Goal: Task Accomplishment & Management: Manage account settings

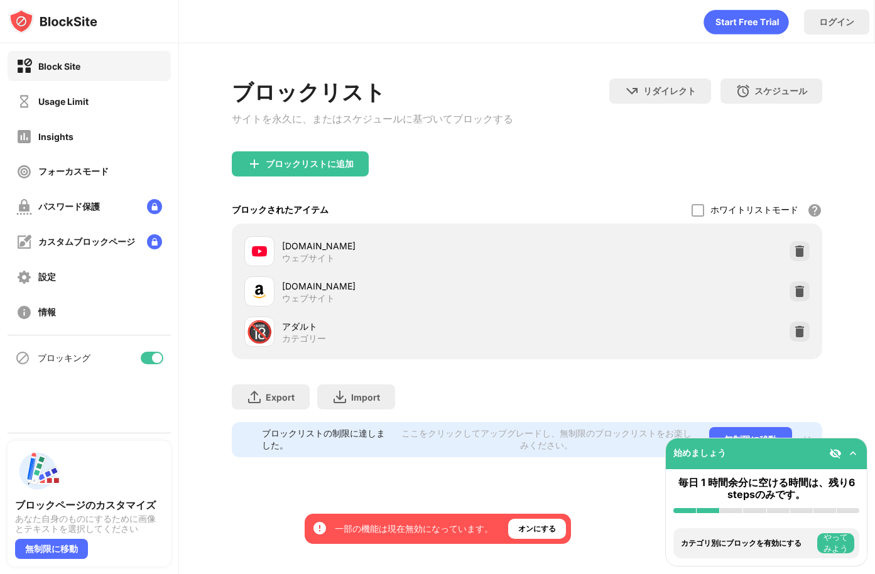
click at [524, 186] on div "ブロックリストに追加" at bounding box center [527, 173] width 591 height 45
click at [320, 169] on div "ブロックリストに追加" at bounding box center [310, 164] width 88 height 10
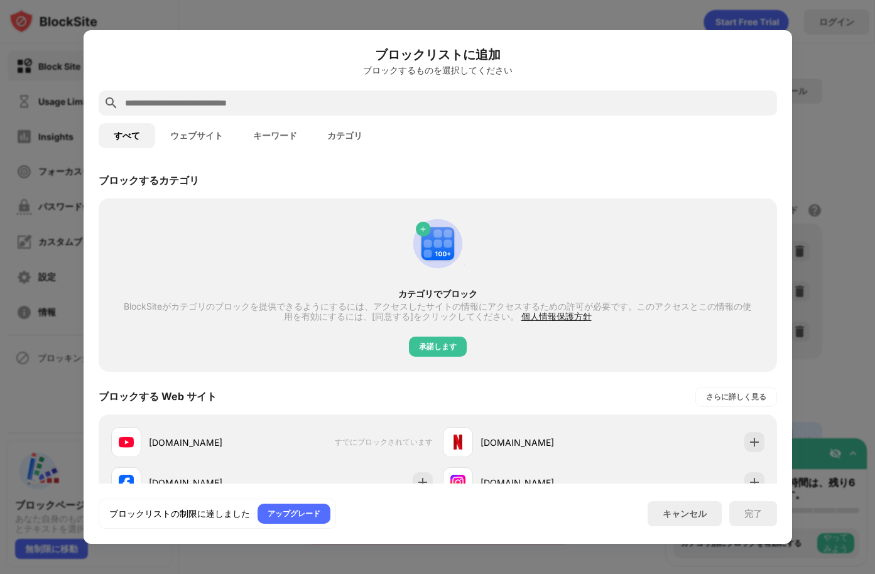
click at [232, 107] on input "text" at bounding box center [448, 102] width 648 height 15
paste input "**********"
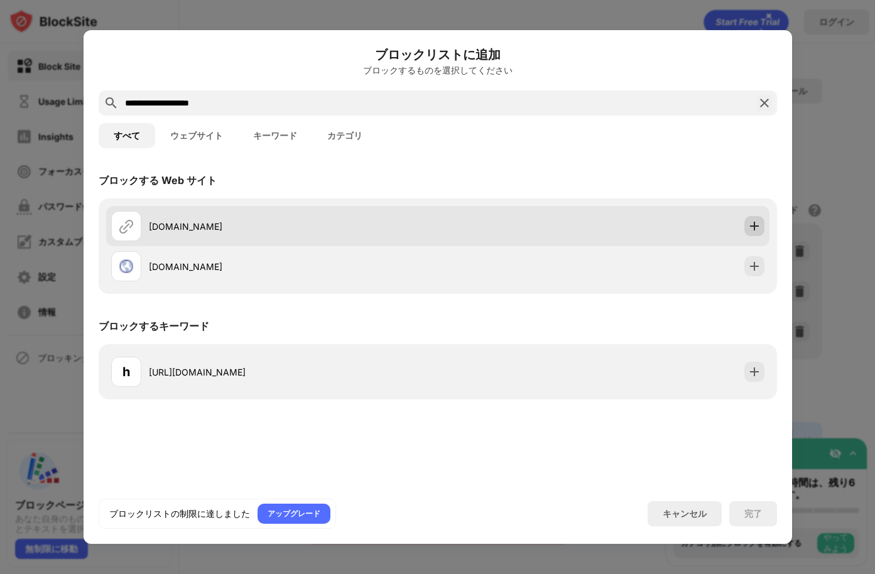
type input "**********"
click at [753, 226] on img at bounding box center [754, 226] width 13 height 13
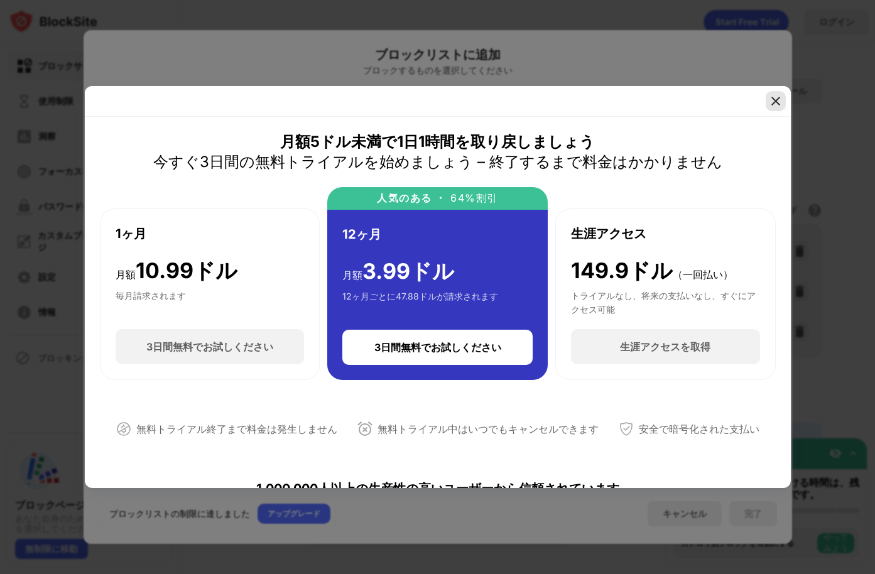
click at [772, 98] on img at bounding box center [775, 101] width 13 height 13
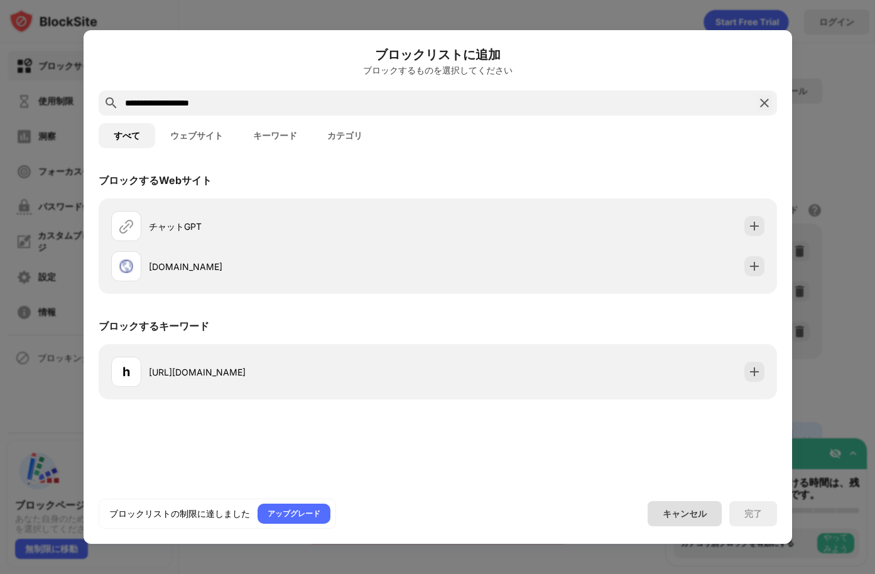
click at [682, 515] on font "キャンセル" at bounding box center [684, 513] width 44 height 11
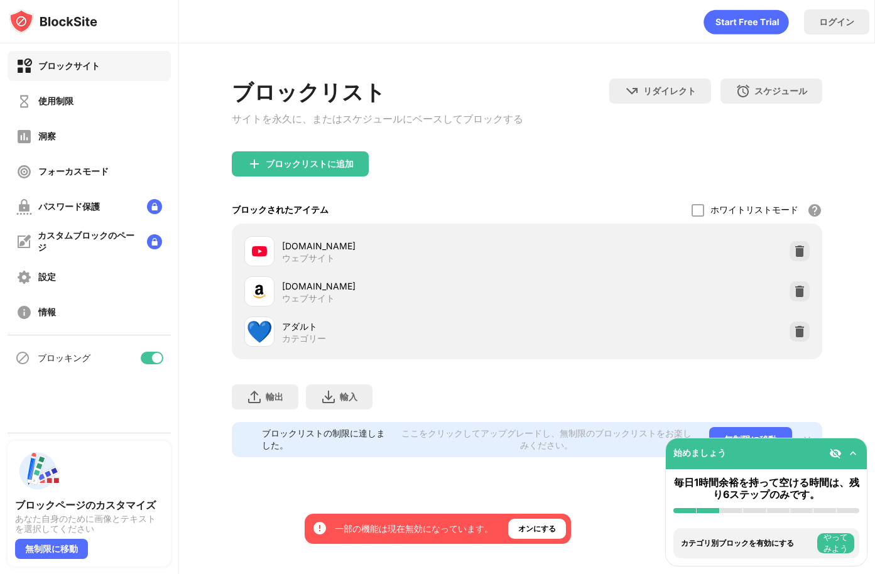
click at [831, 130] on div "ブロックリスト サイトを永久に、またはスケジュールにベースしてブロックする リダイレクト クリックしてリダイレクトのウェブサイトを設定する スケジュール ブロ…" at bounding box center [527, 267] width 696 height 449
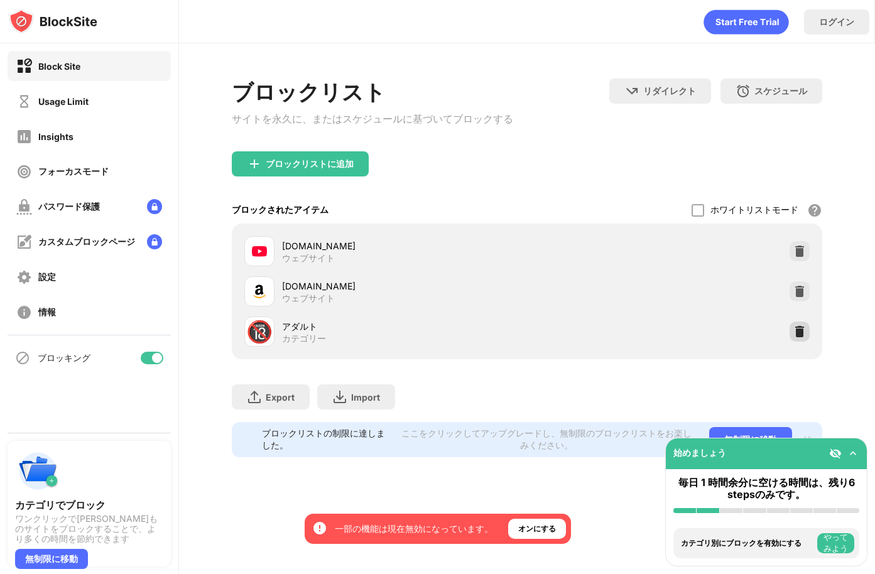
click at [801, 334] on img at bounding box center [799, 331] width 13 height 13
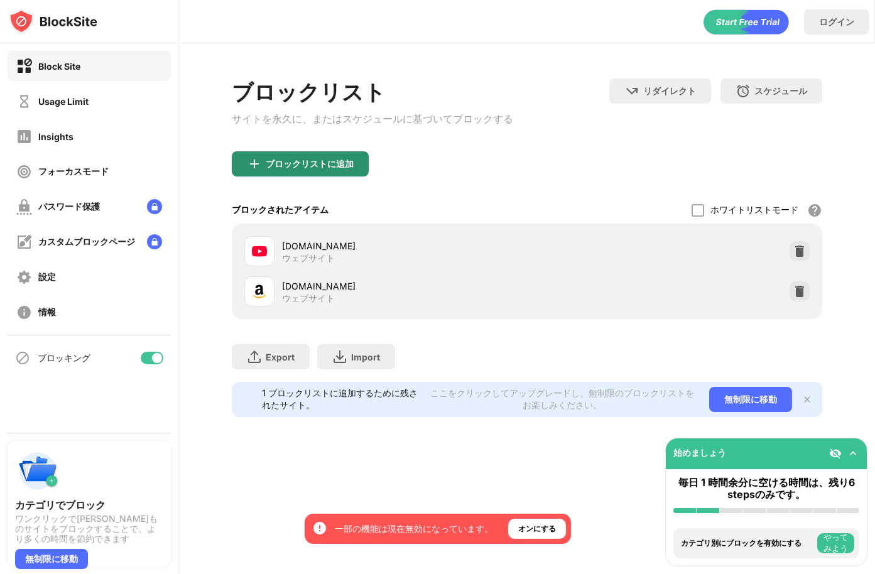
click at [326, 167] on div "ブロックリストに追加" at bounding box center [310, 164] width 88 height 10
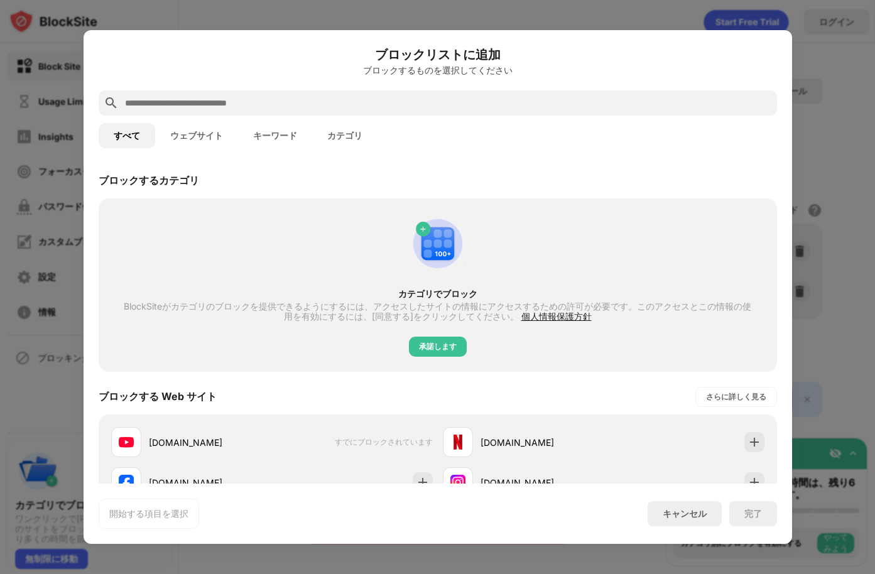
click at [155, 109] on input "text" at bounding box center [448, 102] width 648 height 15
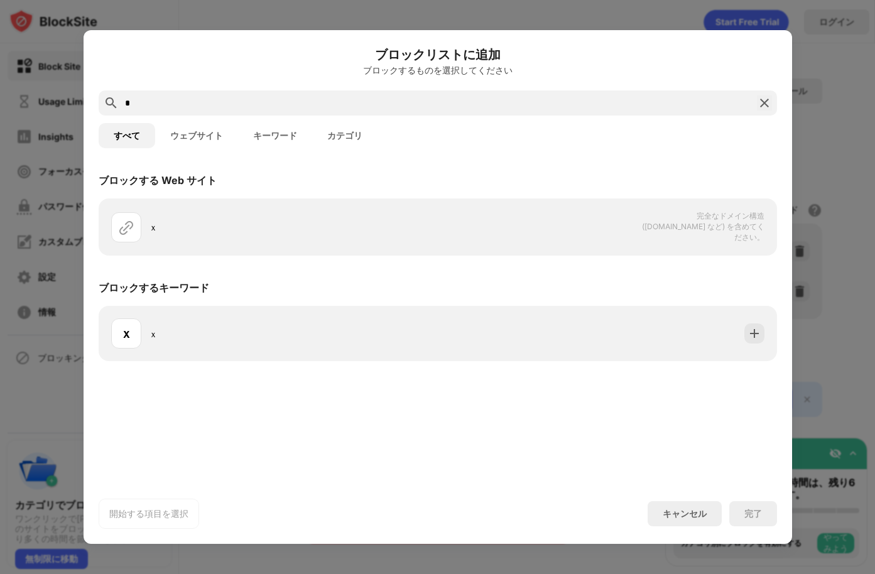
click at [422, 105] on input "*" at bounding box center [438, 102] width 628 height 15
drag, startPoint x: 164, startPoint y: 103, endPoint x: 100, endPoint y: 105, distance: 64.1
click at [100, 105] on div "*" at bounding box center [438, 102] width 678 height 25
paste input "**********"
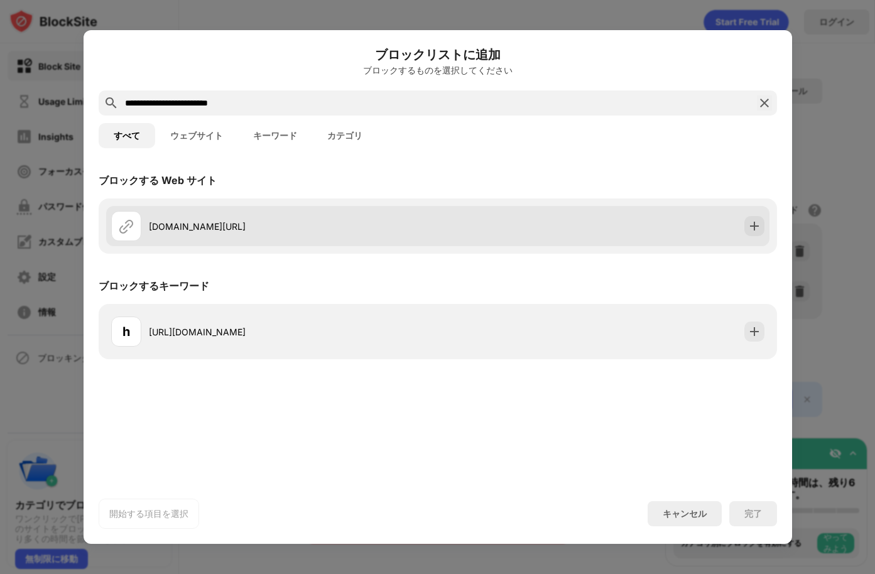
type input "**********"
click at [306, 235] on div "x.com/home?lang=ja" at bounding box center [274, 226] width 326 height 30
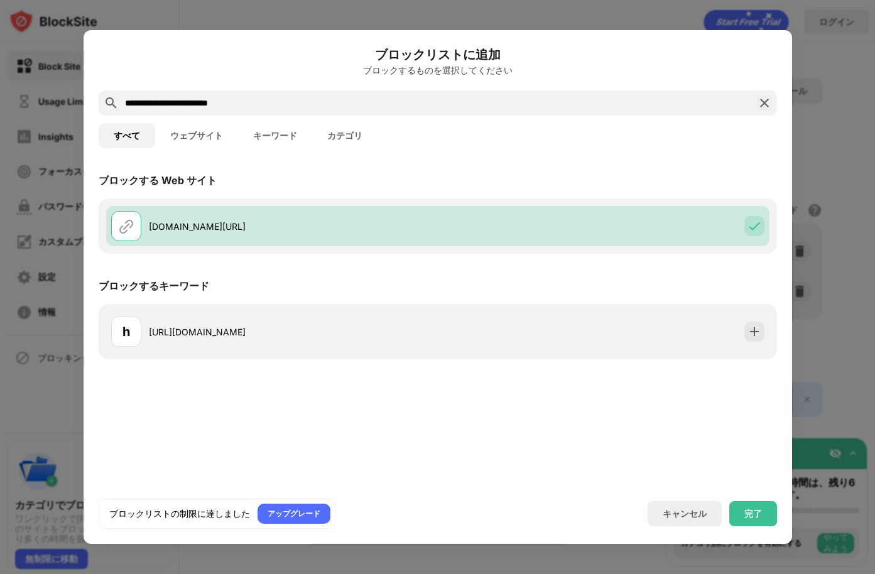
click at [765, 101] on img at bounding box center [764, 102] width 15 height 15
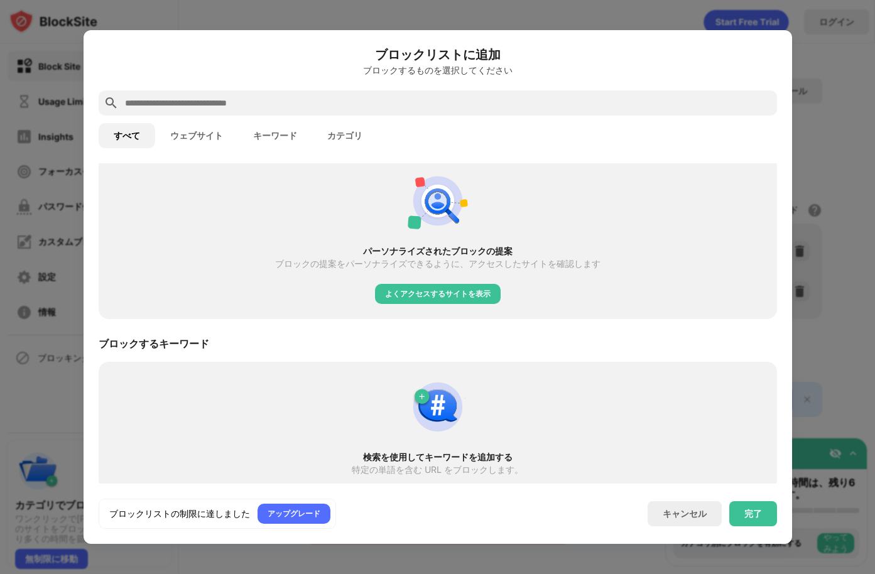
scroll to position [524, 0]
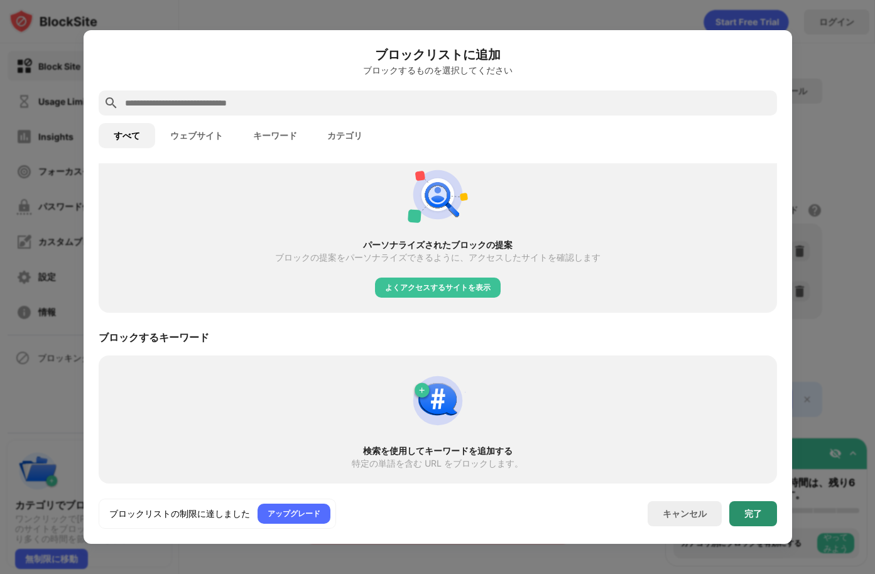
click at [751, 509] on div "完了" at bounding box center [753, 514] width 18 height 10
